Goal: Use online tool/utility: Utilize a website feature to perform a specific function

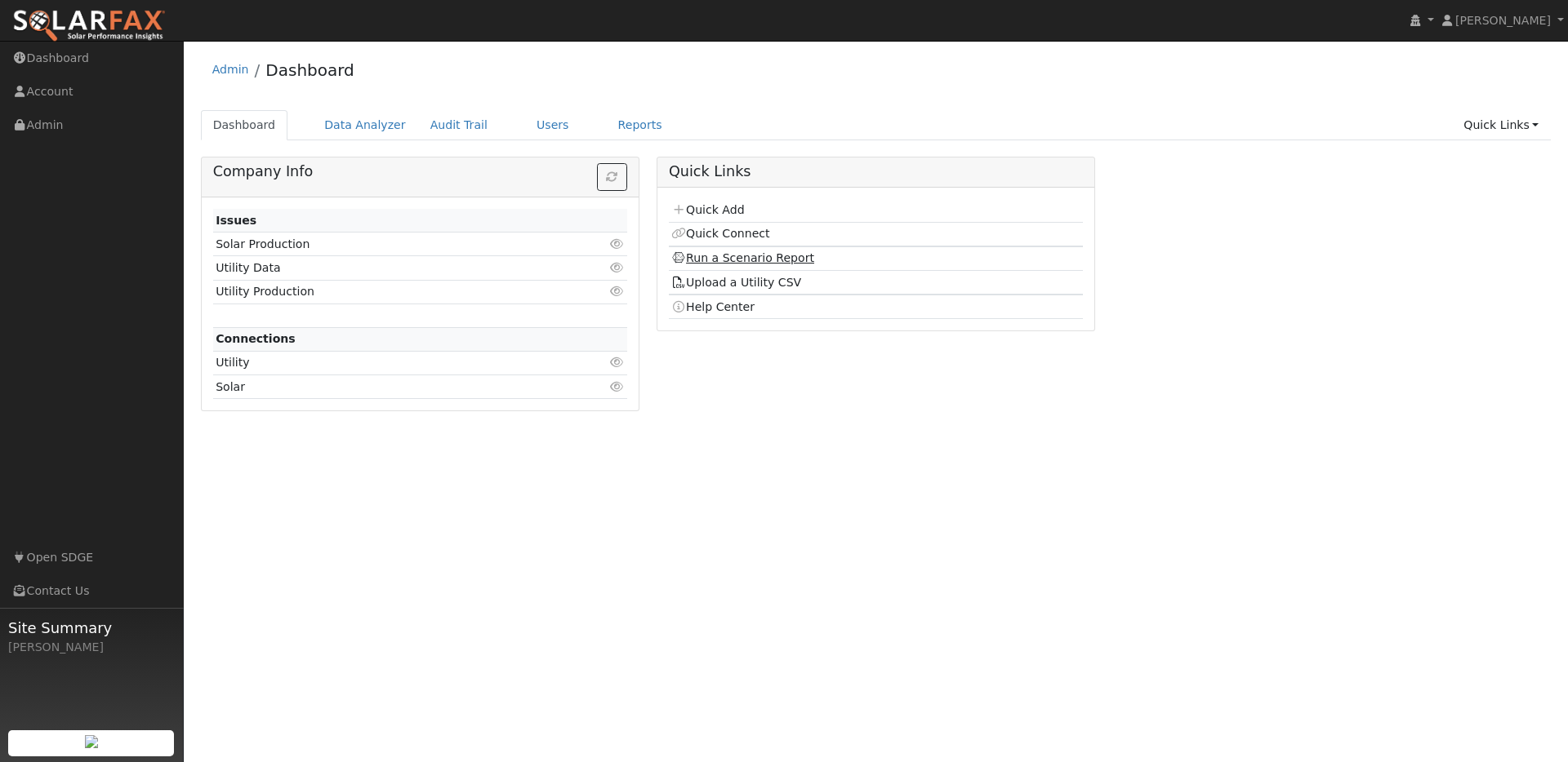
click at [758, 256] on link "Run a Scenario Report" at bounding box center [742, 258] width 143 height 13
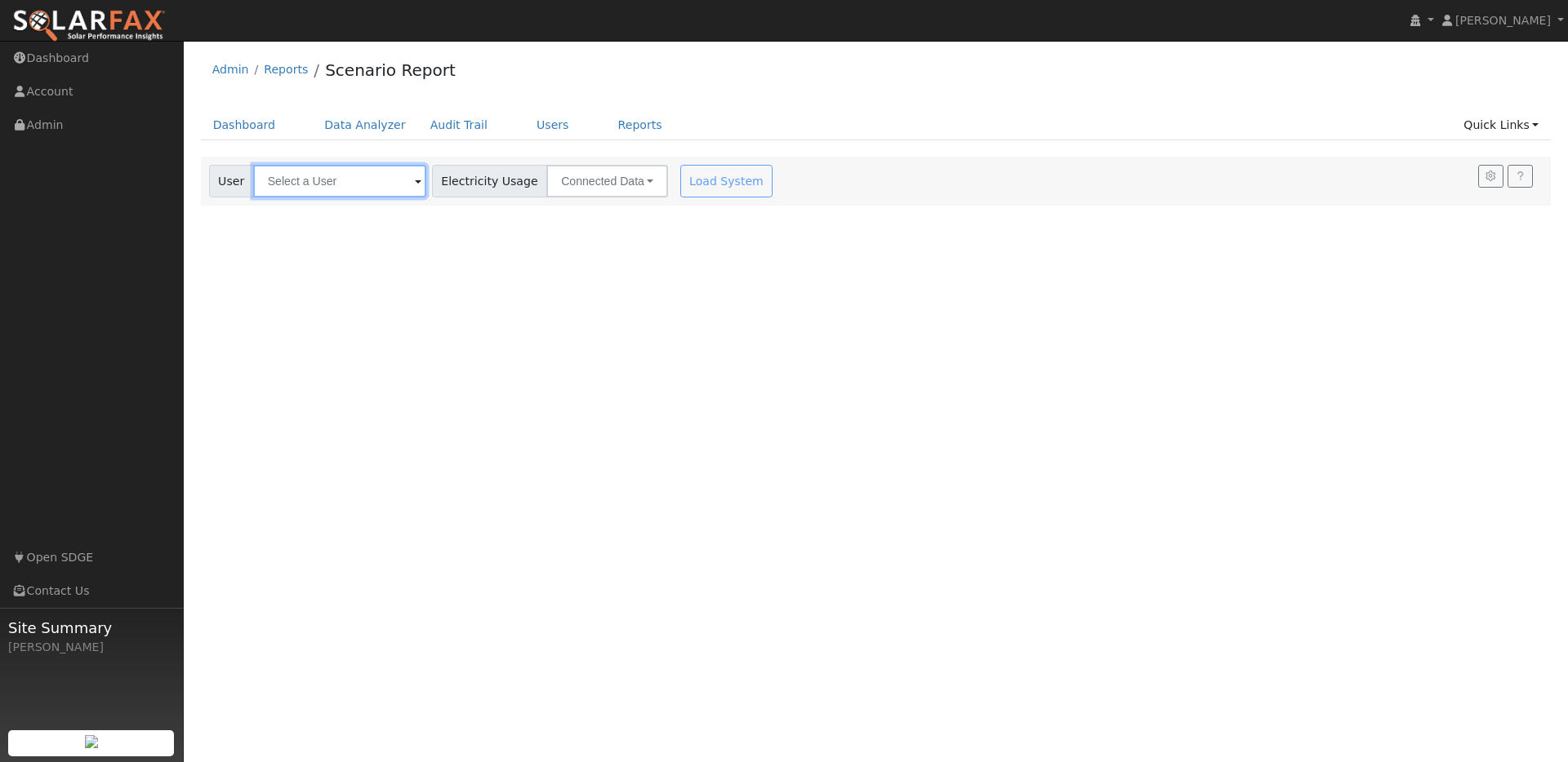
click at [303, 177] on input "text" at bounding box center [339, 181] width 173 height 32
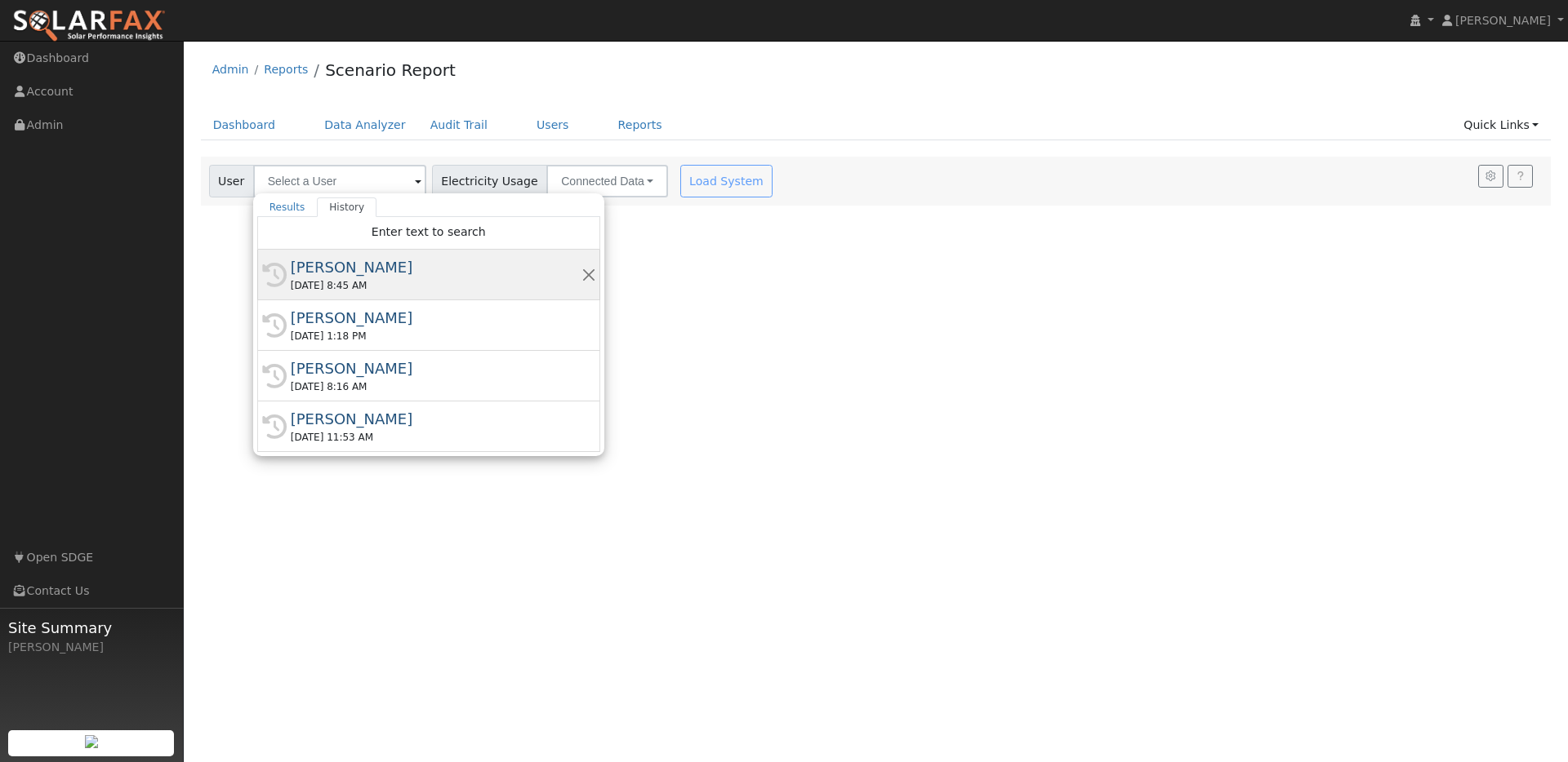
click at [341, 267] on div "[PERSON_NAME]" at bounding box center [436, 268] width 291 height 22
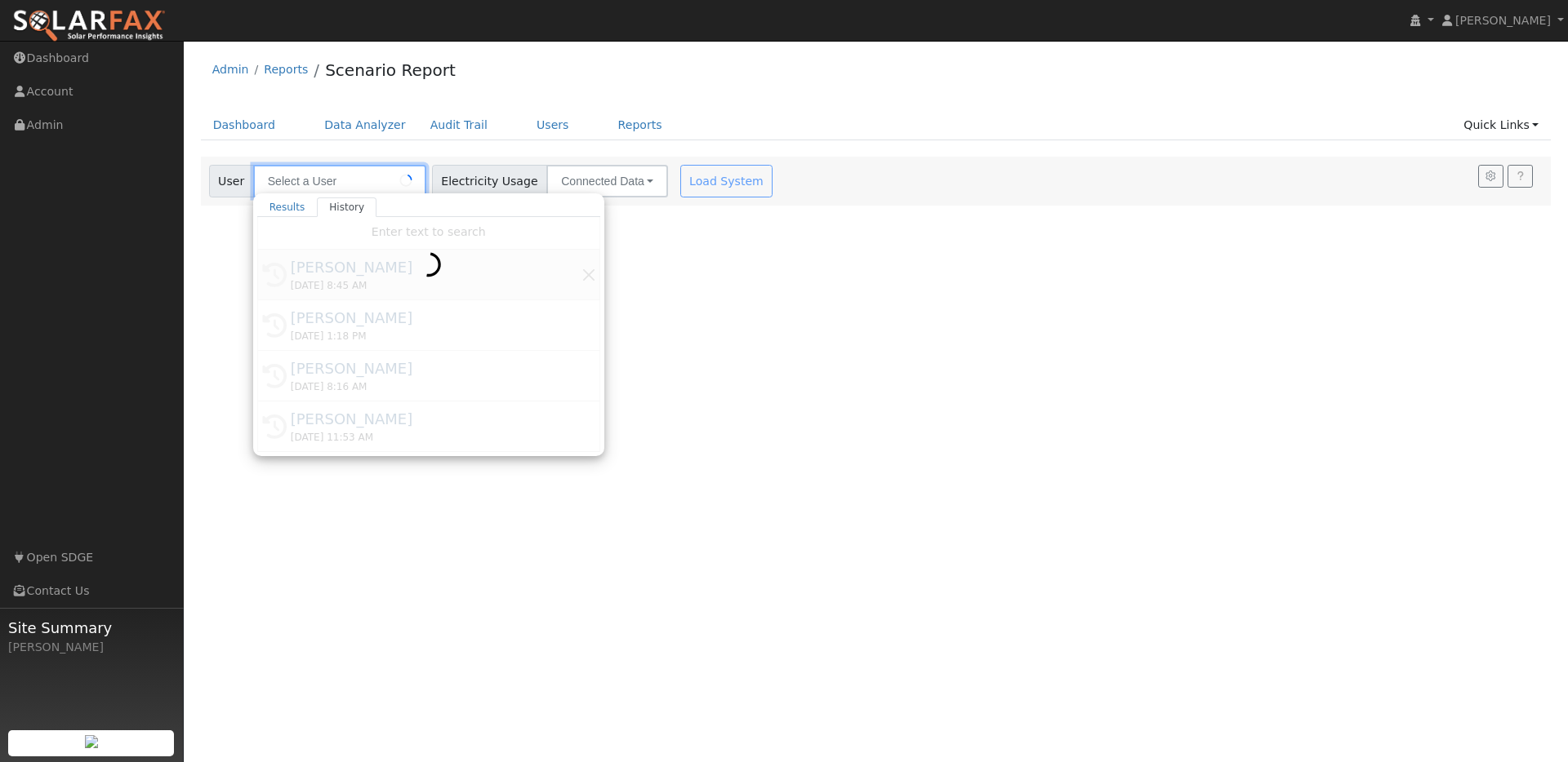
type input "[PERSON_NAME]"
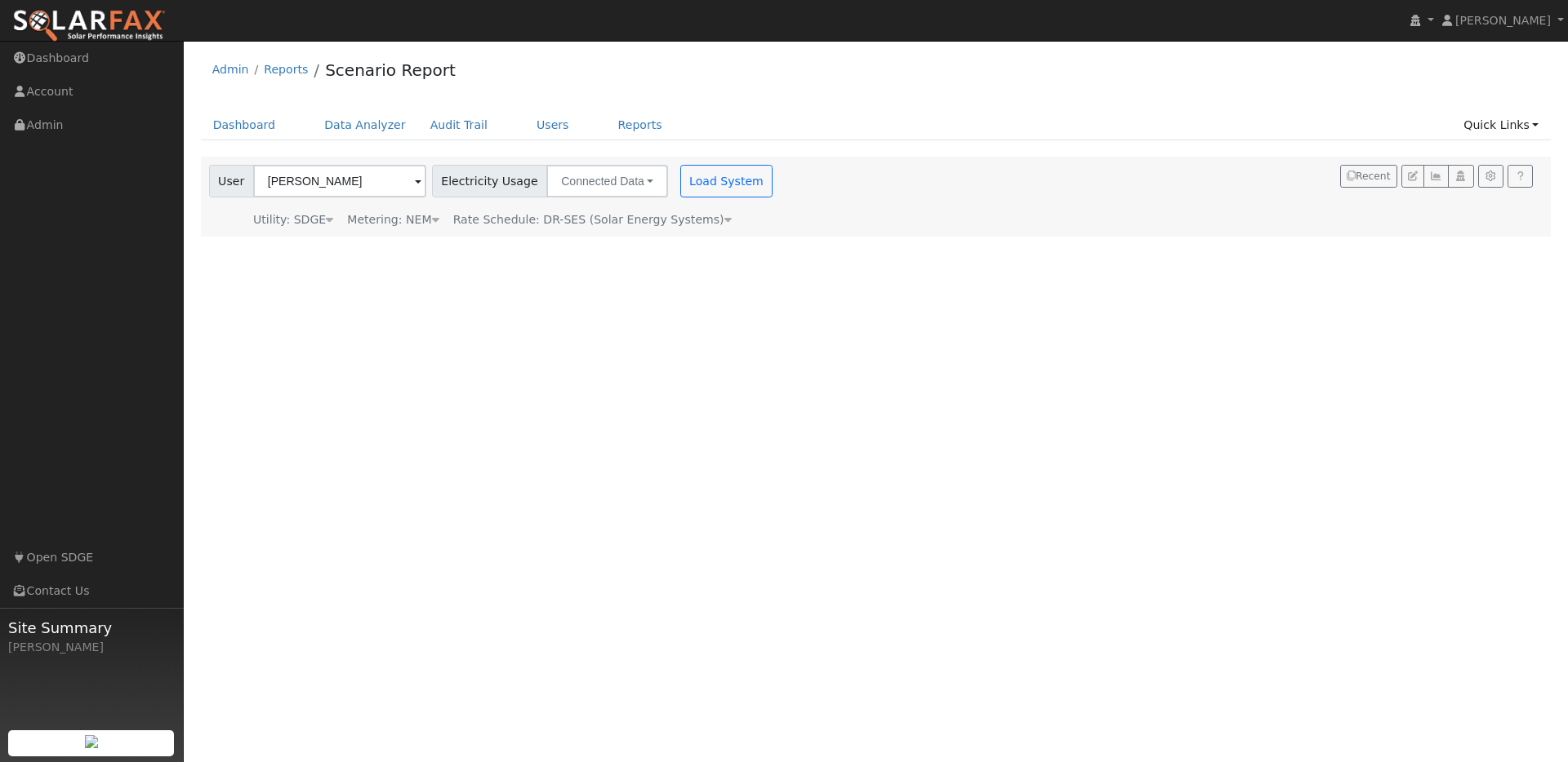
click at [622, 182] on div at bounding box center [876, 197] width 1351 height 80
click at [622, 179] on button "Connected Data" at bounding box center [607, 181] width 122 height 32
click at [613, 272] on link "CSV Data" at bounding box center [609, 263] width 115 height 23
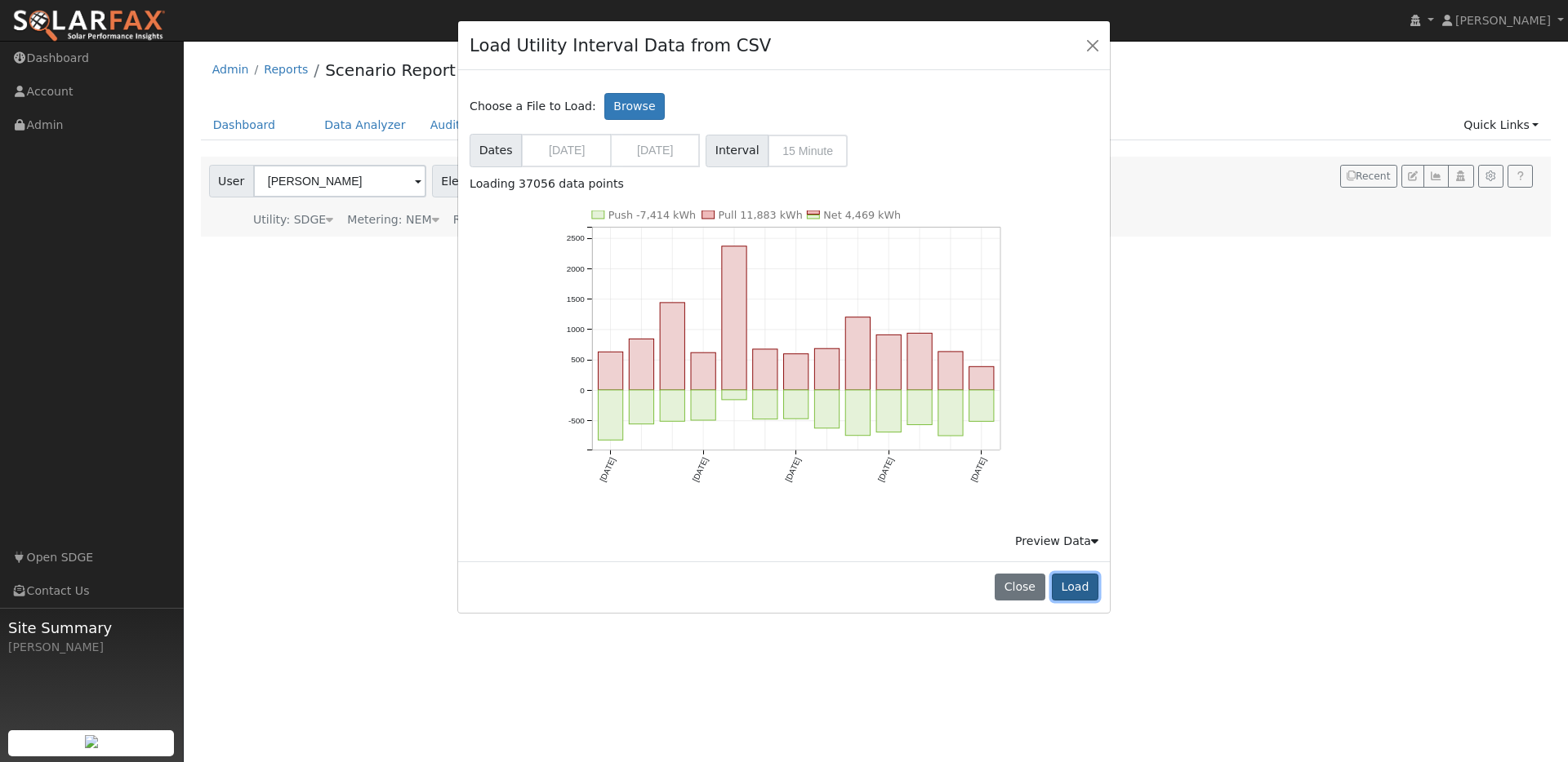
click at [1081, 588] on button "Load" at bounding box center [1075, 587] width 46 height 28
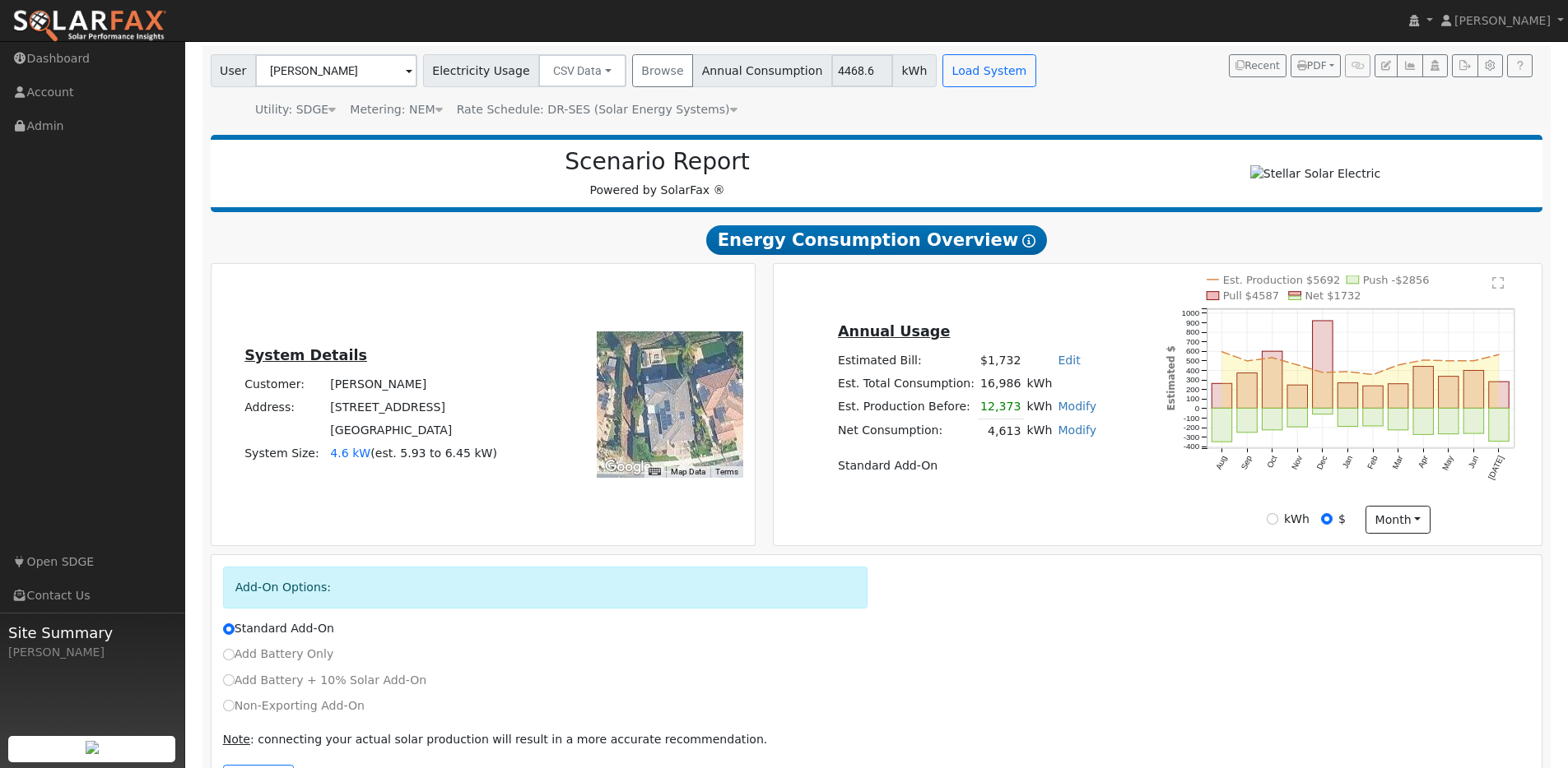
scroll to position [181, 0]
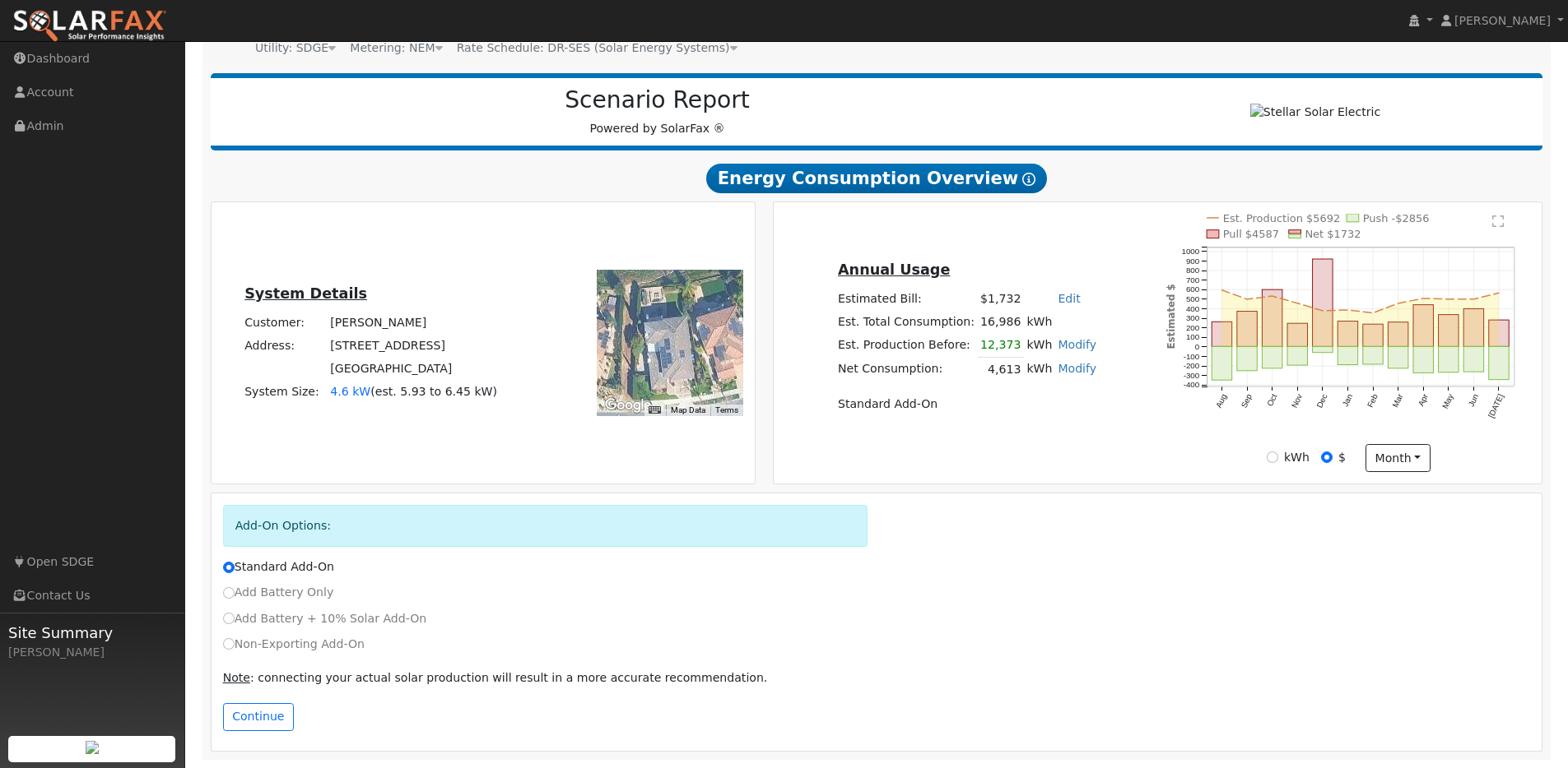
click at [245, 621] on label "Add Battery + 10% Solar Add-On" at bounding box center [324, 619] width 204 height 18
click at [235, 621] on input "Add Battery + 10% Solar Add-On" at bounding box center [228, 618] width 11 height 11
radio input "true"
radio input "false"
click at [253, 715] on button "Continue" at bounding box center [258, 718] width 71 height 28
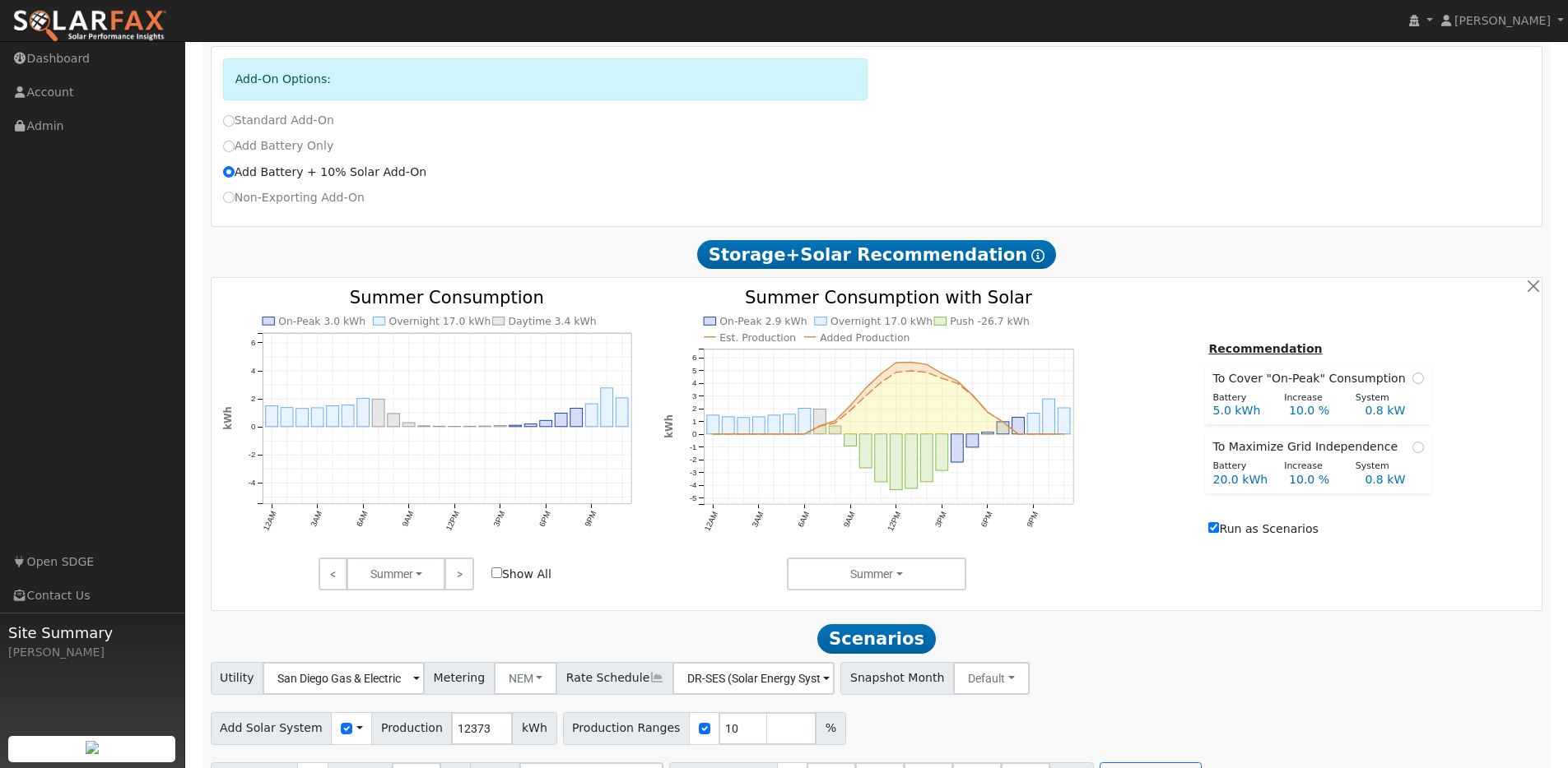
scroll to position [671, 0]
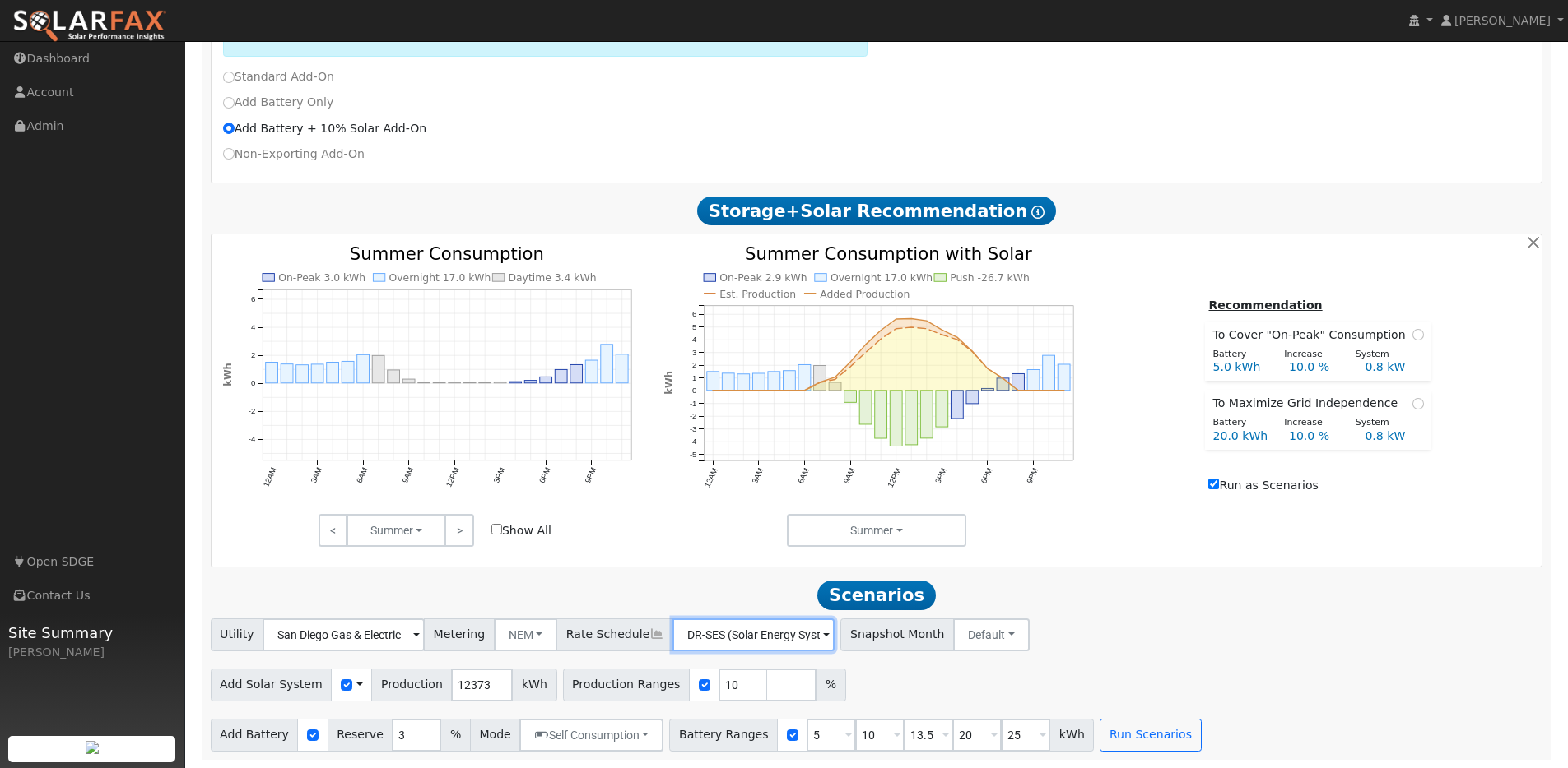
click at [425, 632] on input "DR-SES (Solar Energy Systems)" at bounding box center [344, 635] width 162 height 33
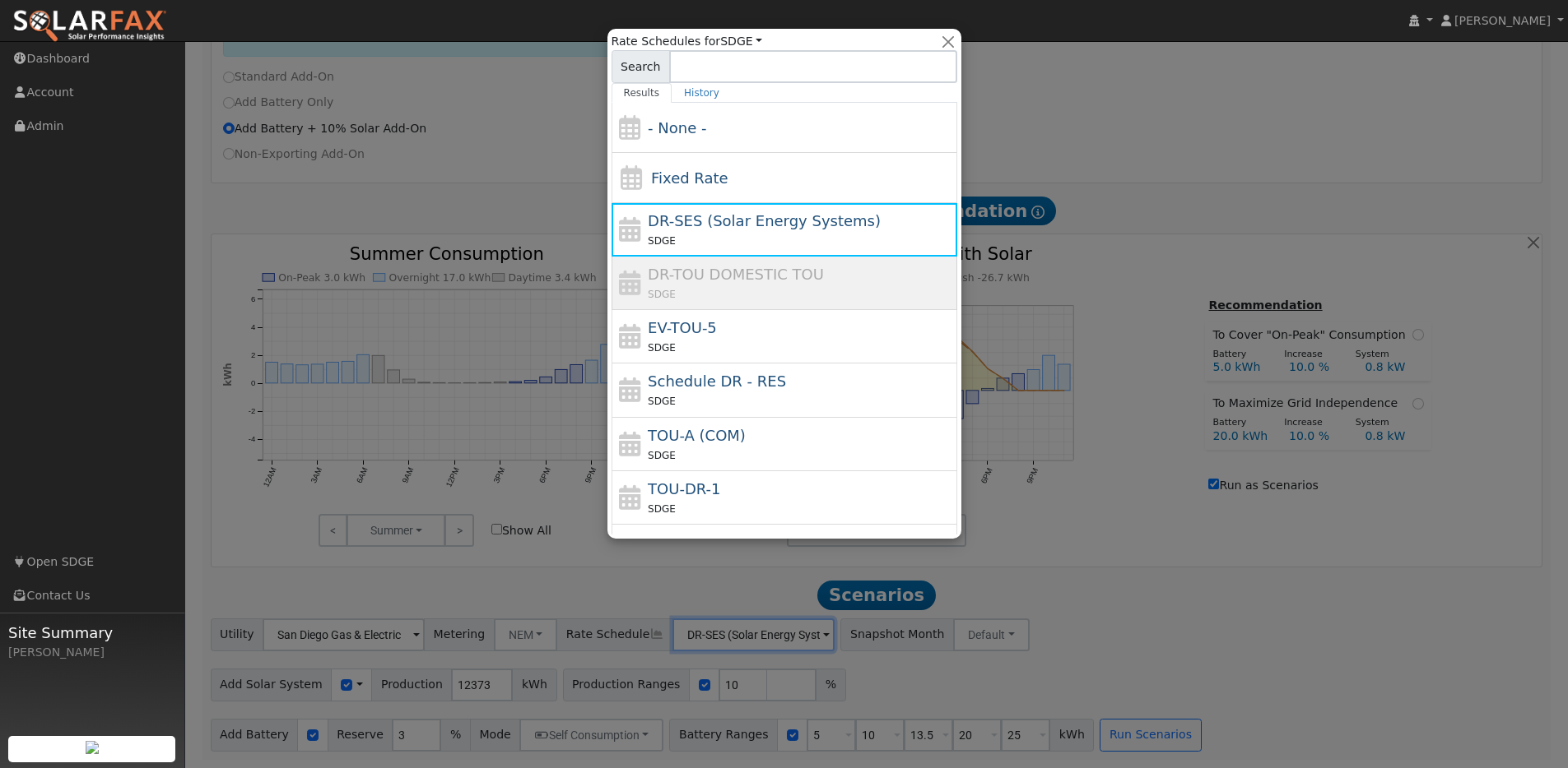
click at [672, 321] on span "EV-TOU-5" at bounding box center [683, 328] width 69 height 18
type input "EV-TOU-5"
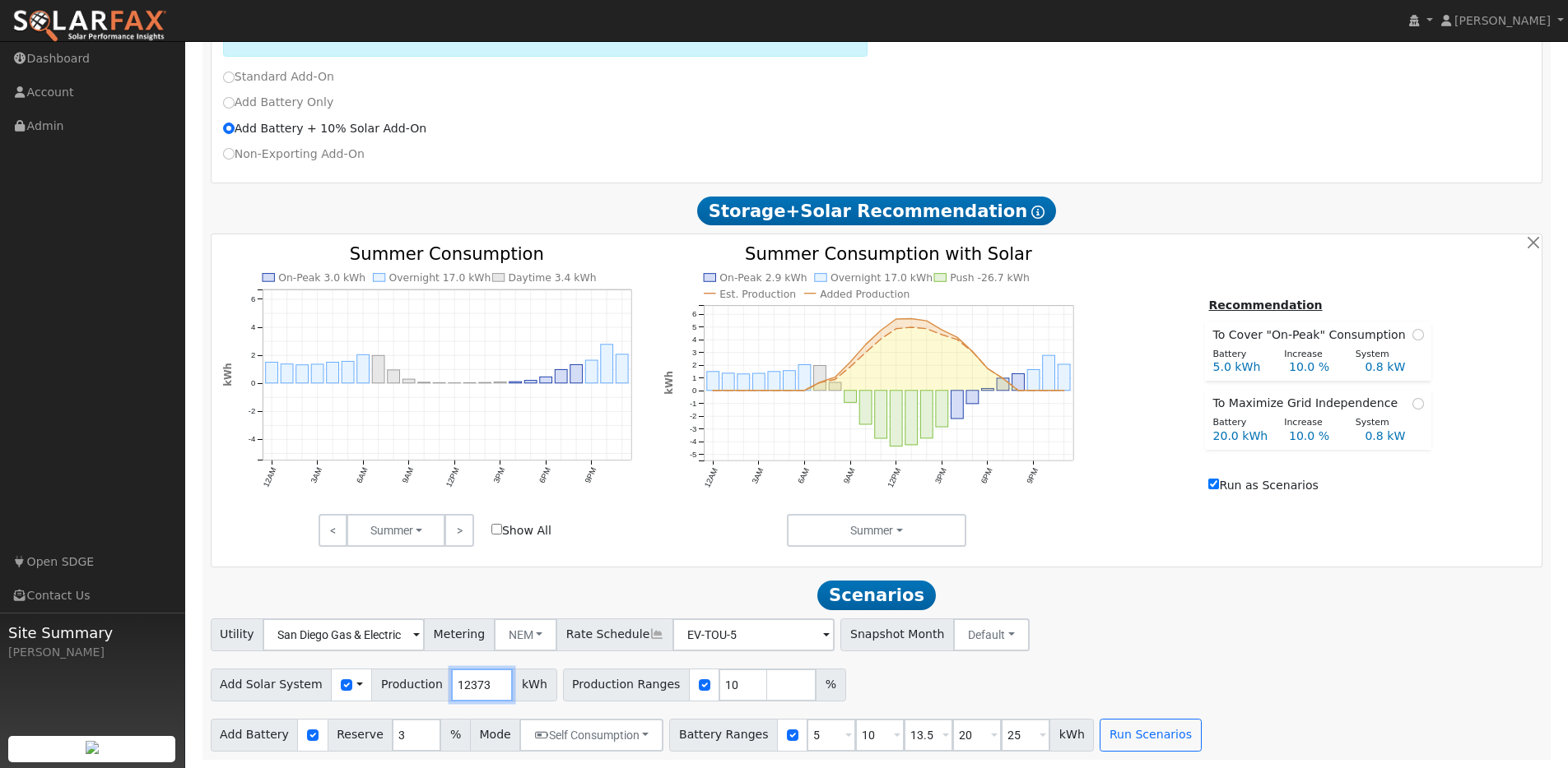
click at [454, 685] on input "12373" at bounding box center [481, 684] width 61 height 33
type input "1200"
click at [806, 734] on input "5" at bounding box center [831, 734] width 49 height 33
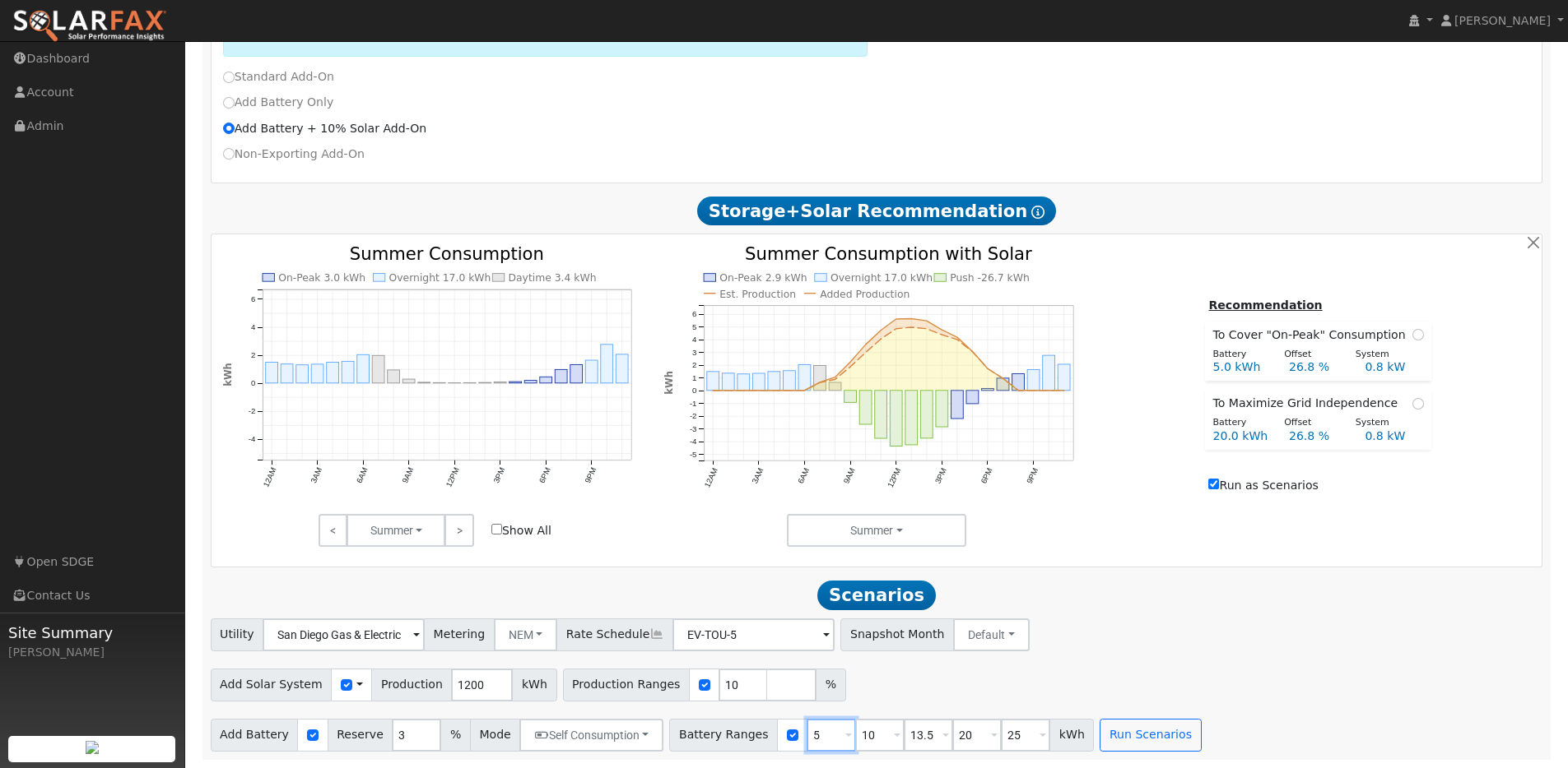
type input "10"
type input "13.5"
type input "20"
type input "25"
type input "10"
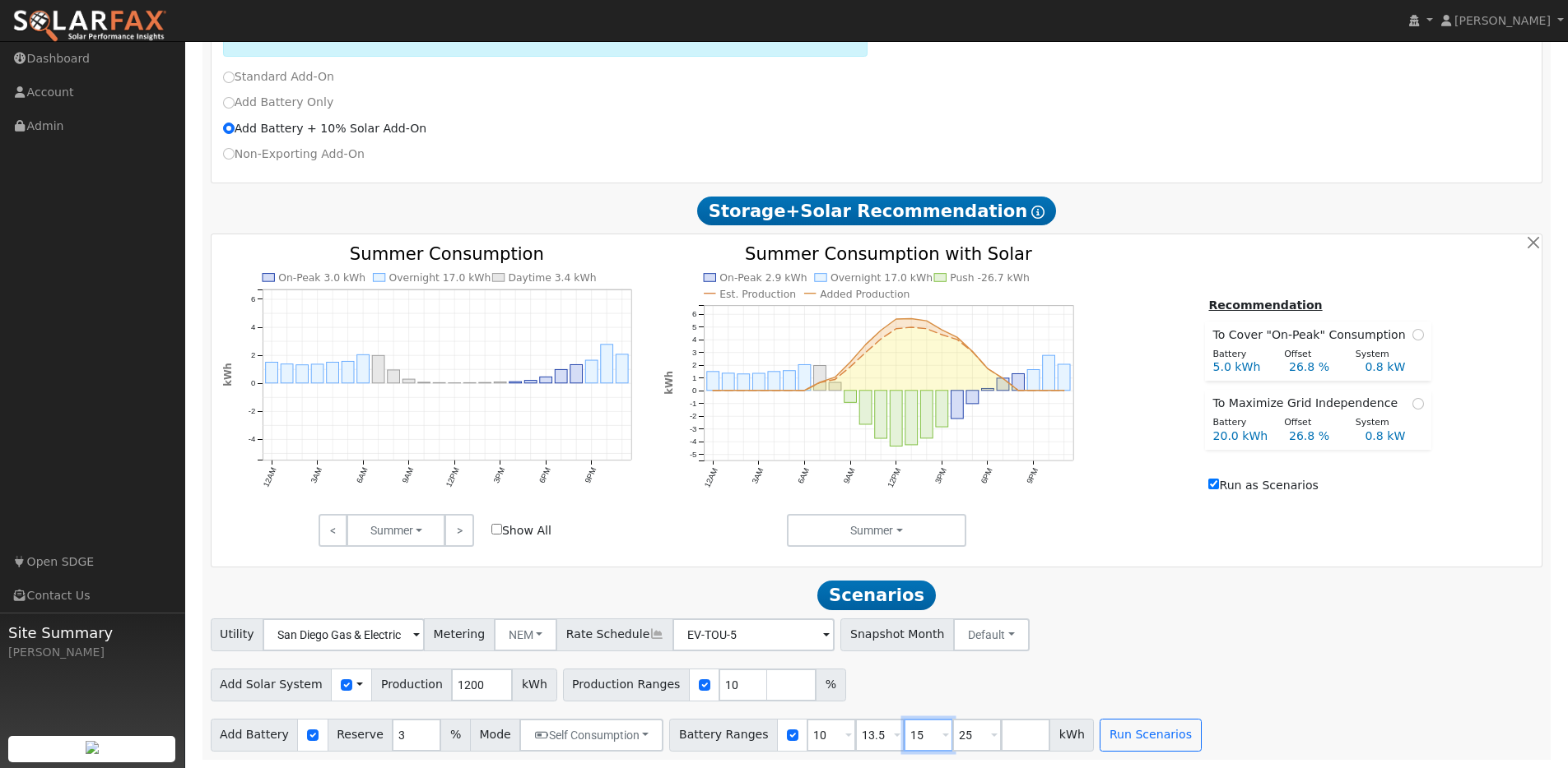
type input "15"
click at [1112, 739] on button "Run Scenarios" at bounding box center [1102, 734] width 101 height 33
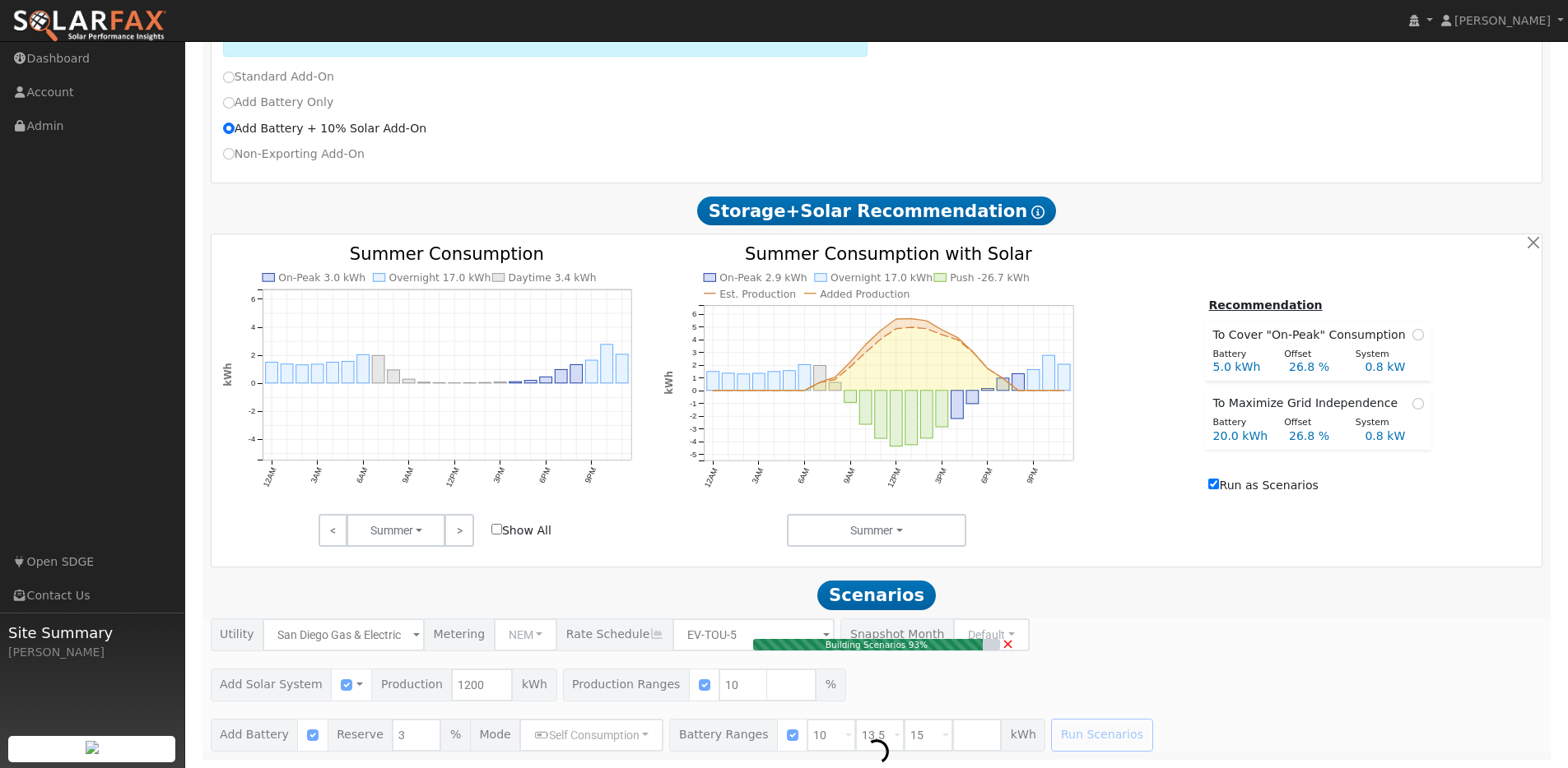
type input "0.8"
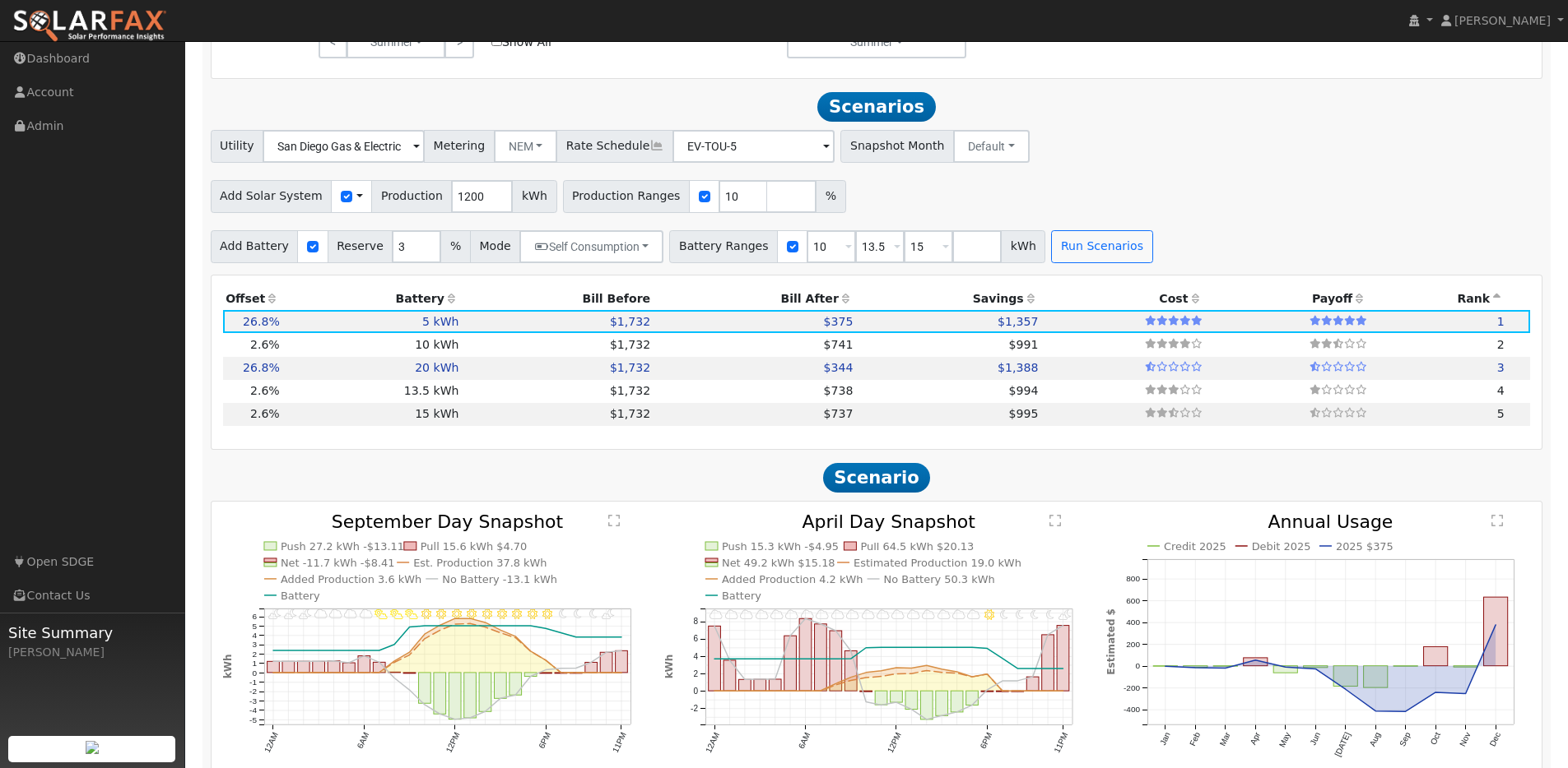
scroll to position [1201, 0]
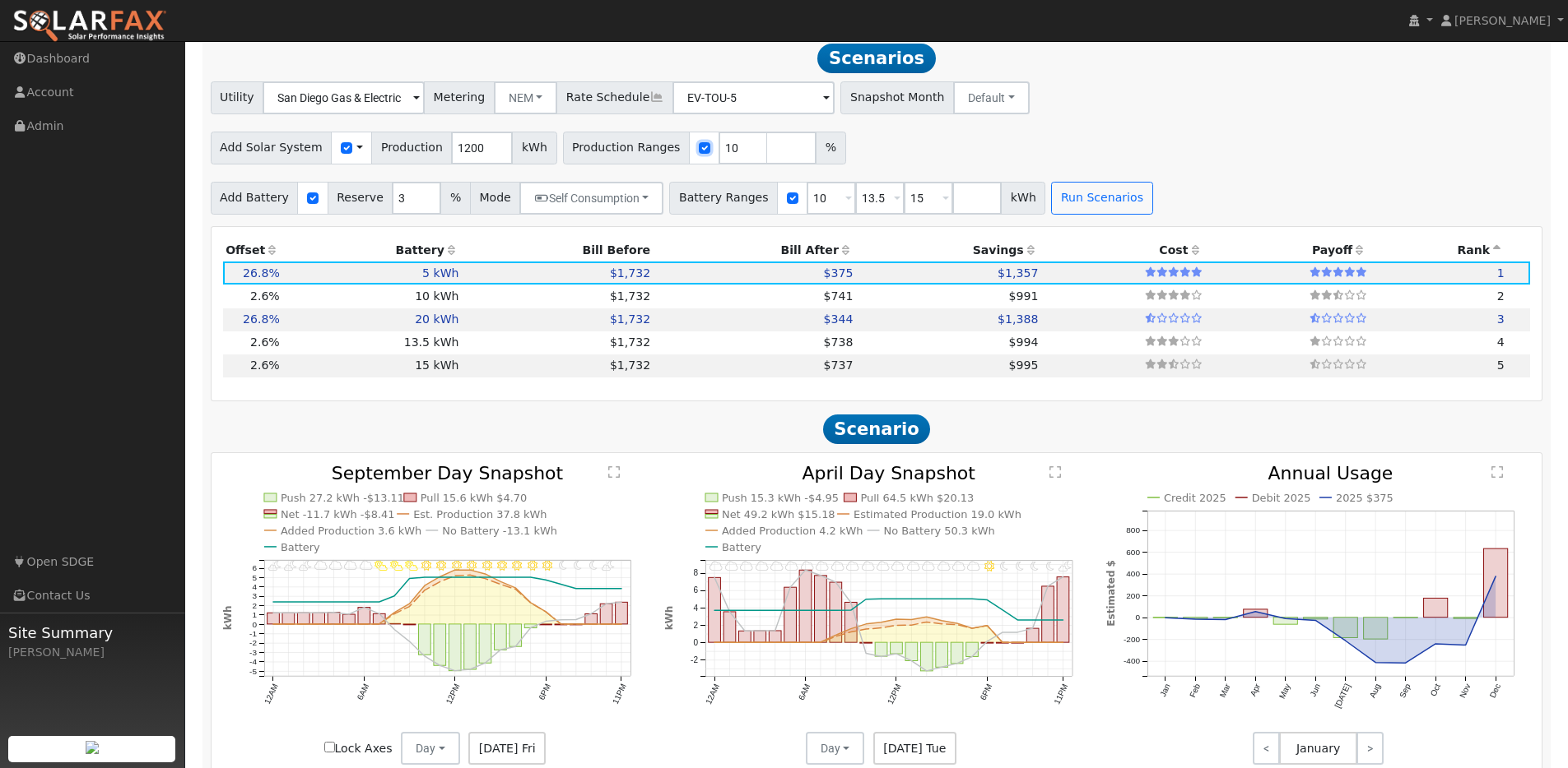
click at [698, 154] on input "checkbox" at bounding box center [704, 148] width 11 height 11
checkbox input "false"
click at [1073, 201] on button "Run Scenarios" at bounding box center [1102, 197] width 101 height 33
click at [412, 279] on td "5 kWh" at bounding box center [372, 273] width 180 height 23
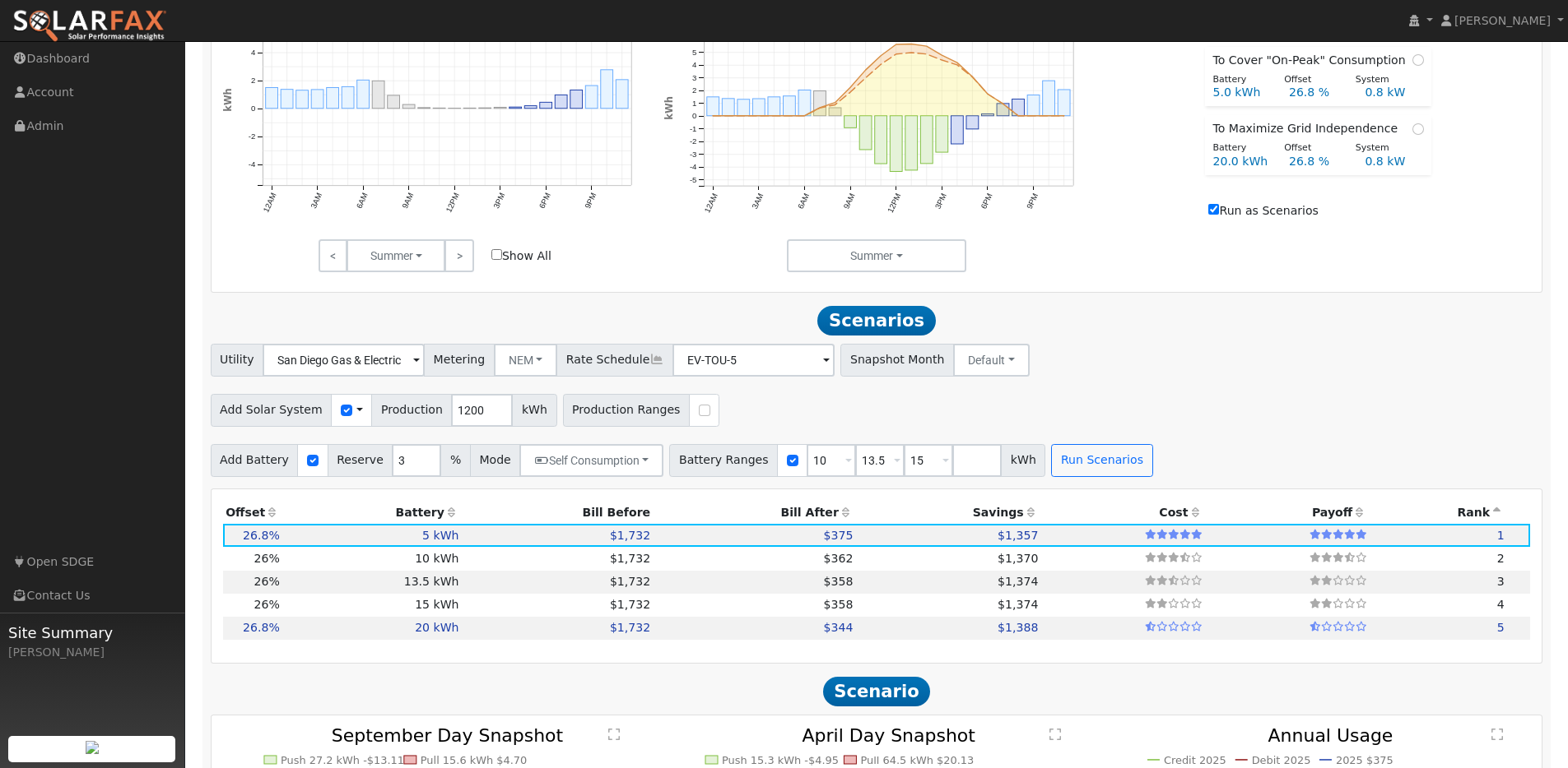
scroll to position [873, 0]
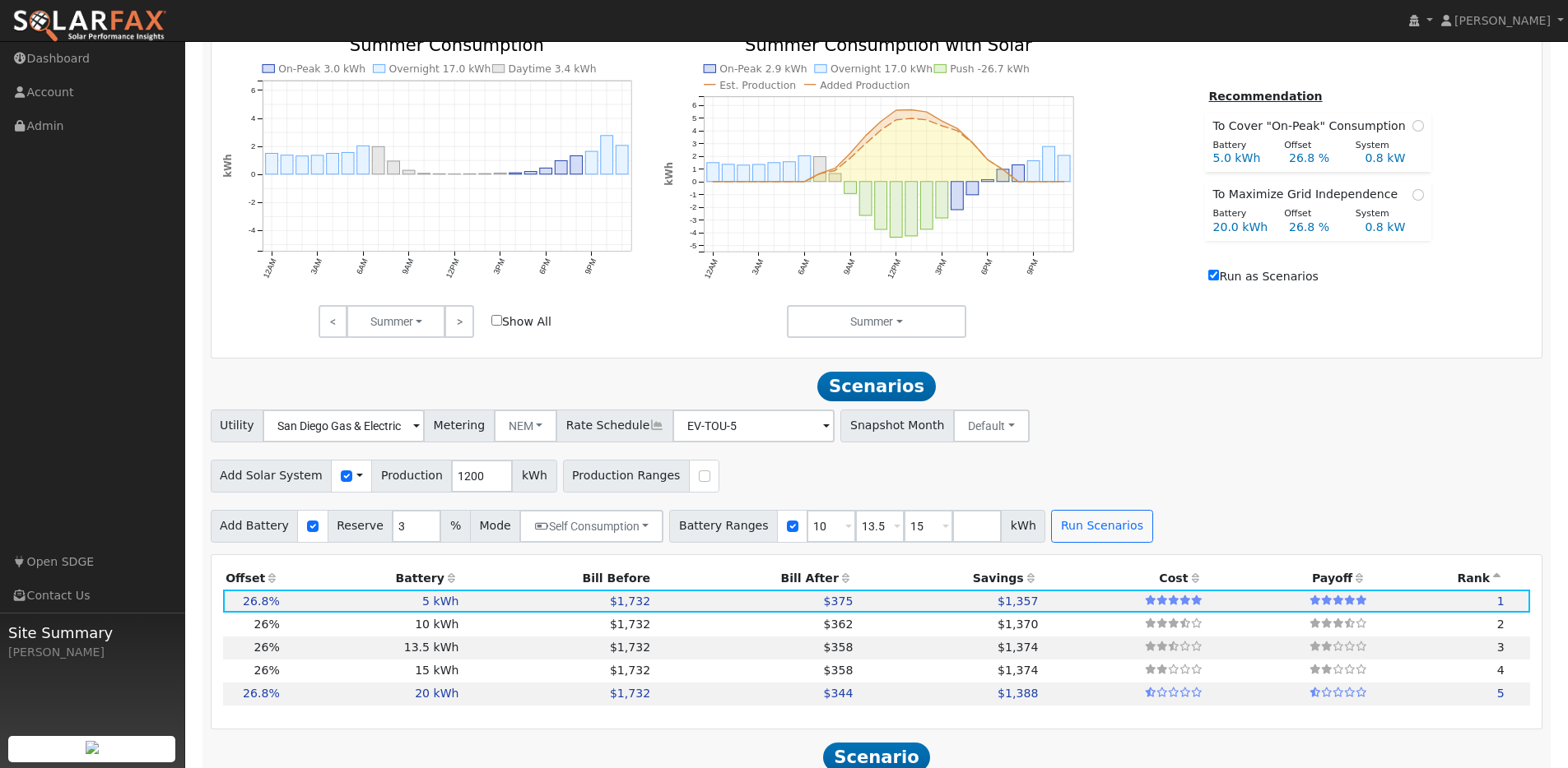
click at [1223, 283] on label "Run as Scenarios" at bounding box center [1263, 276] width 110 height 18
click at [1219, 280] on input "Run as Scenarios" at bounding box center [1212, 275] width 10 height 10
checkbox input "false"
type input "$2,000"
type input "$13,000"
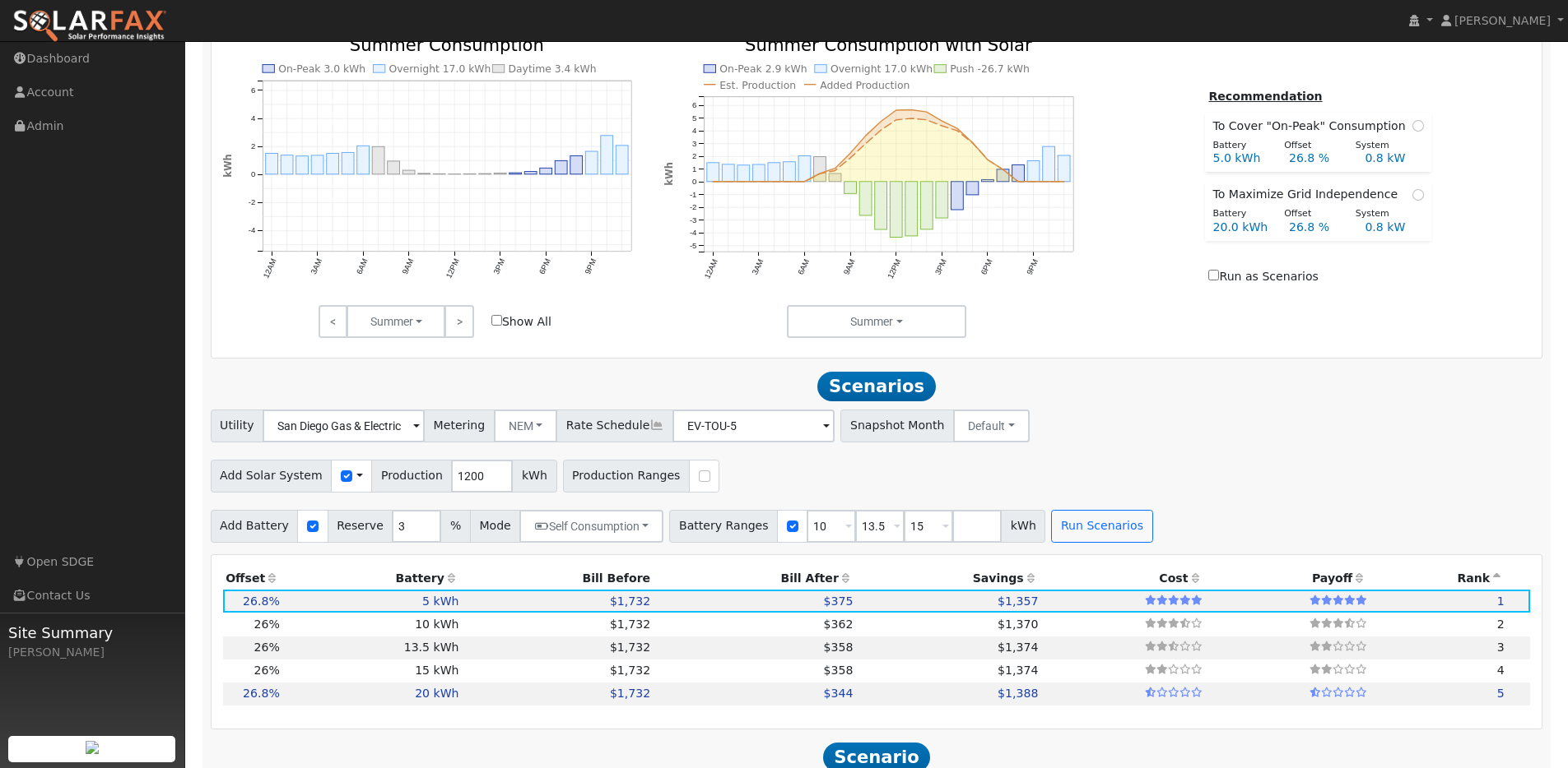
type input "$4,500"
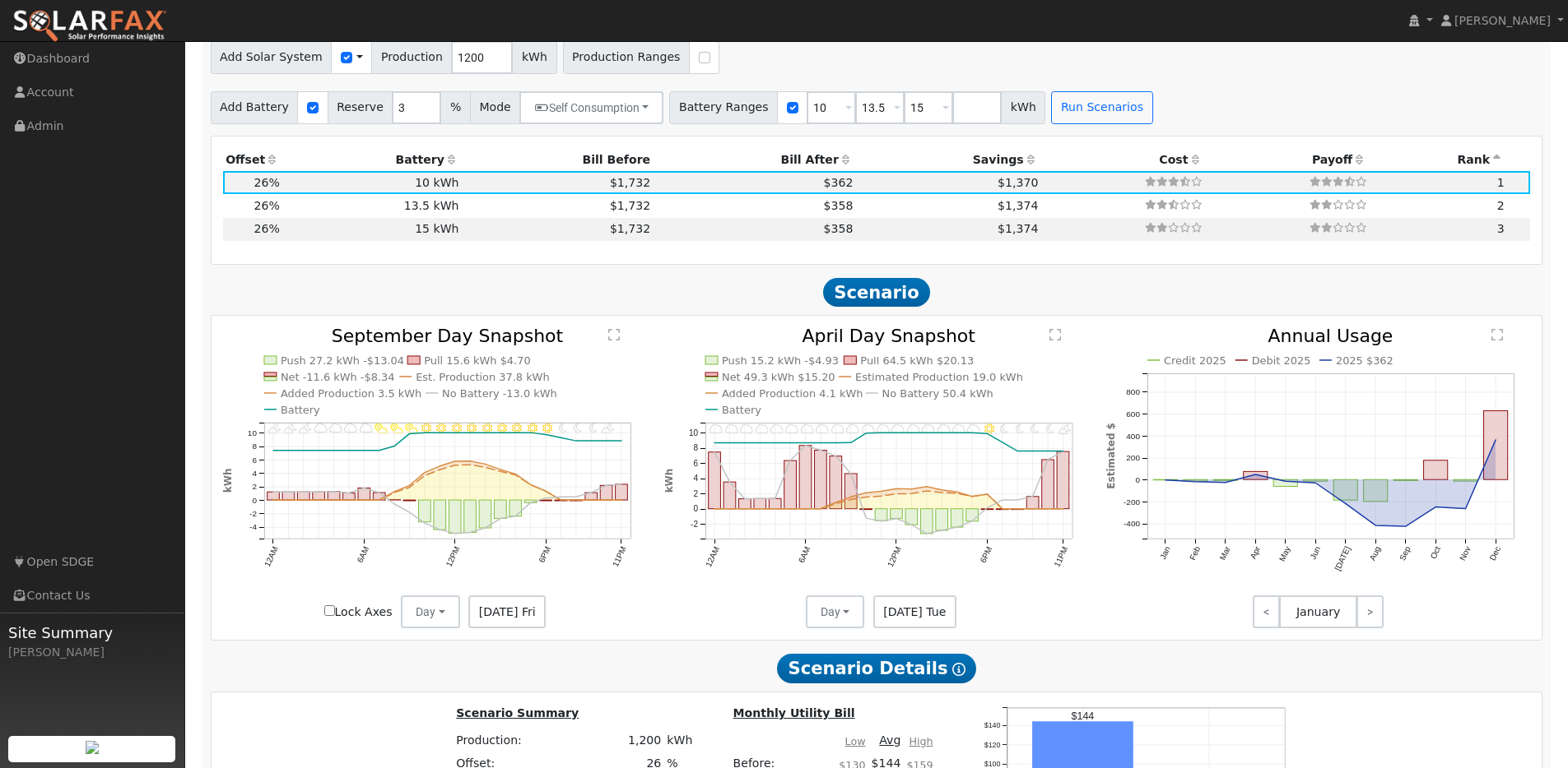
scroll to position [1293, 0]
